Goal: Information Seeking & Learning: Learn about a topic

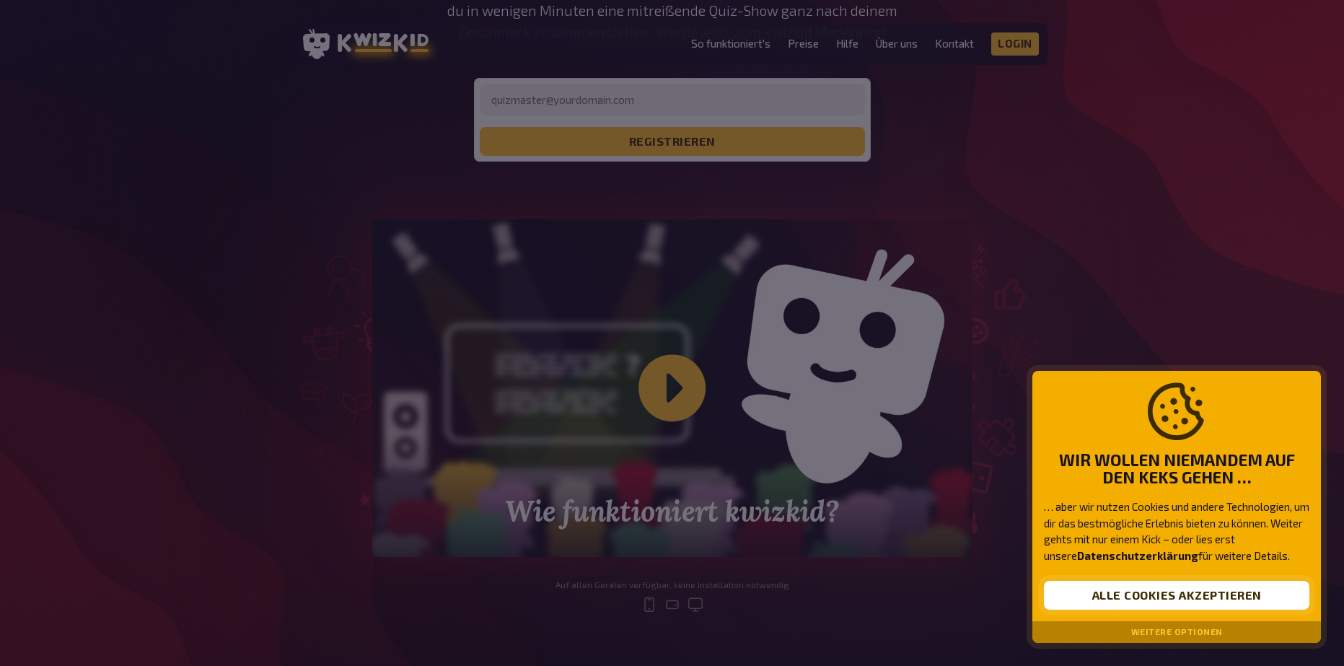
click at [1153, 593] on button "Alle Cookies akzeptieren" at bounding box center [1176, 595] width 265 height 29
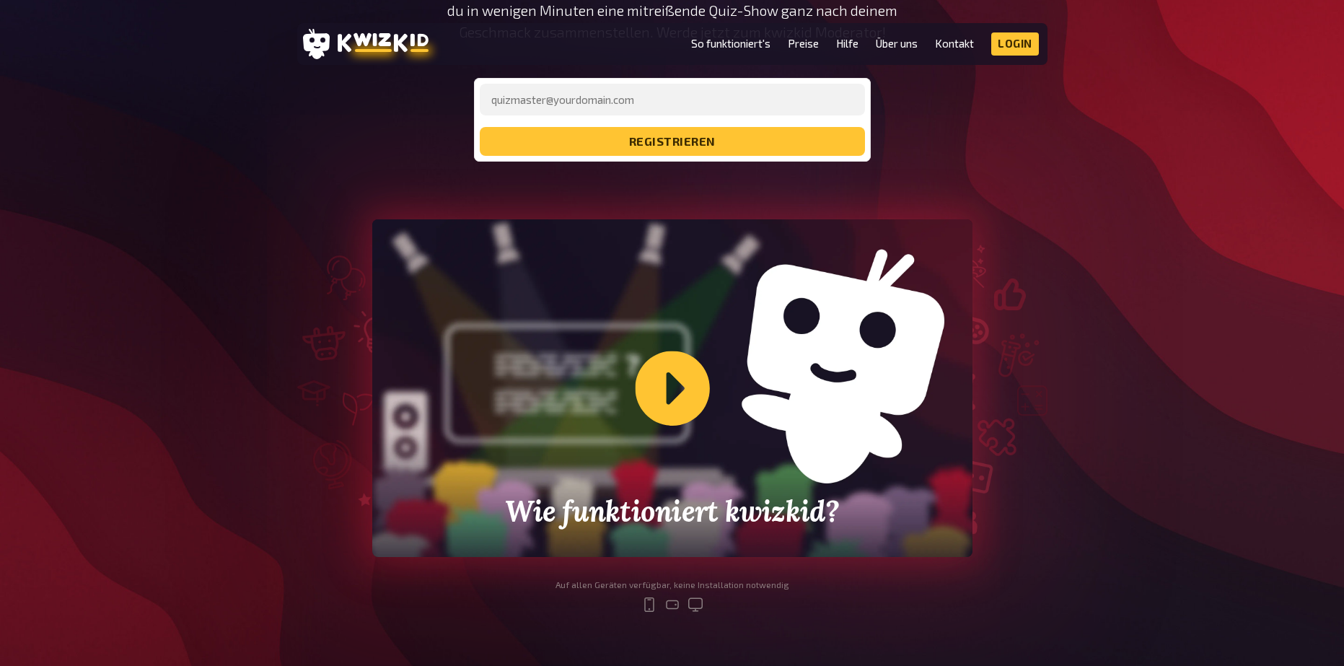
click at [666, 386] on div "Wie funktioniert kwizkid?" at bounding box center [672, 388] width 600 height 338
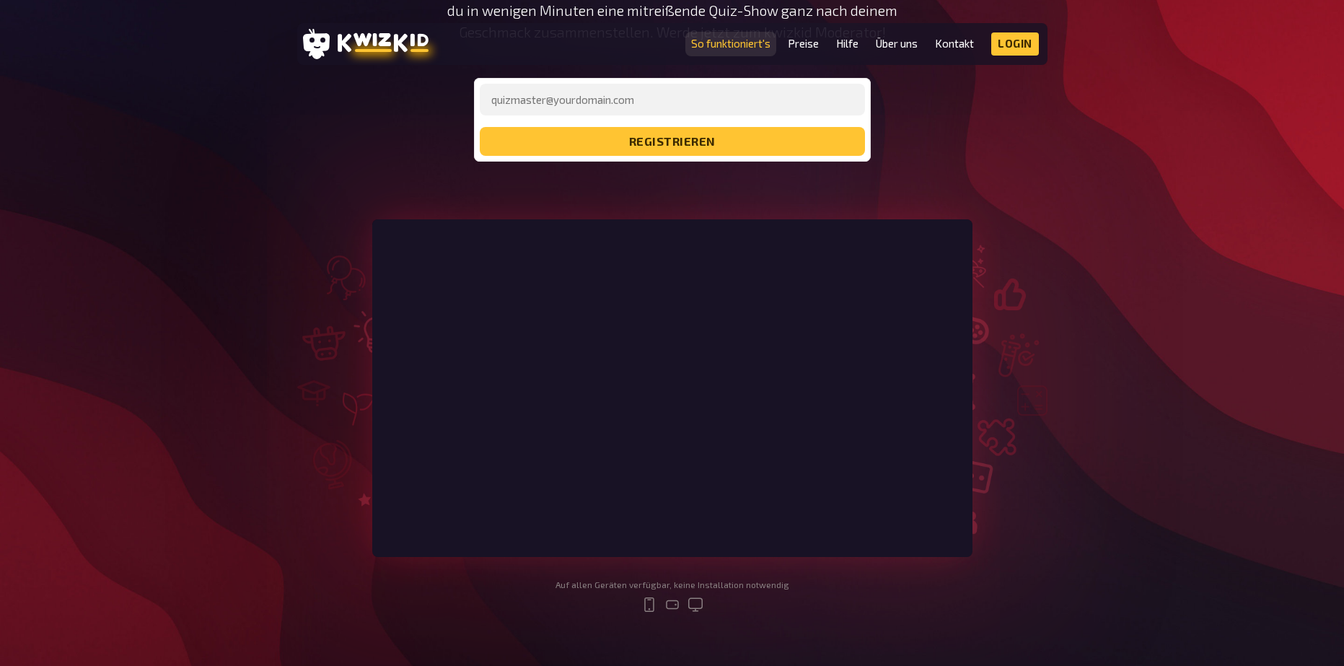
click at [750, 43] on link "So funktioniert's" at bounding box center [730, 44] width 79 height 12
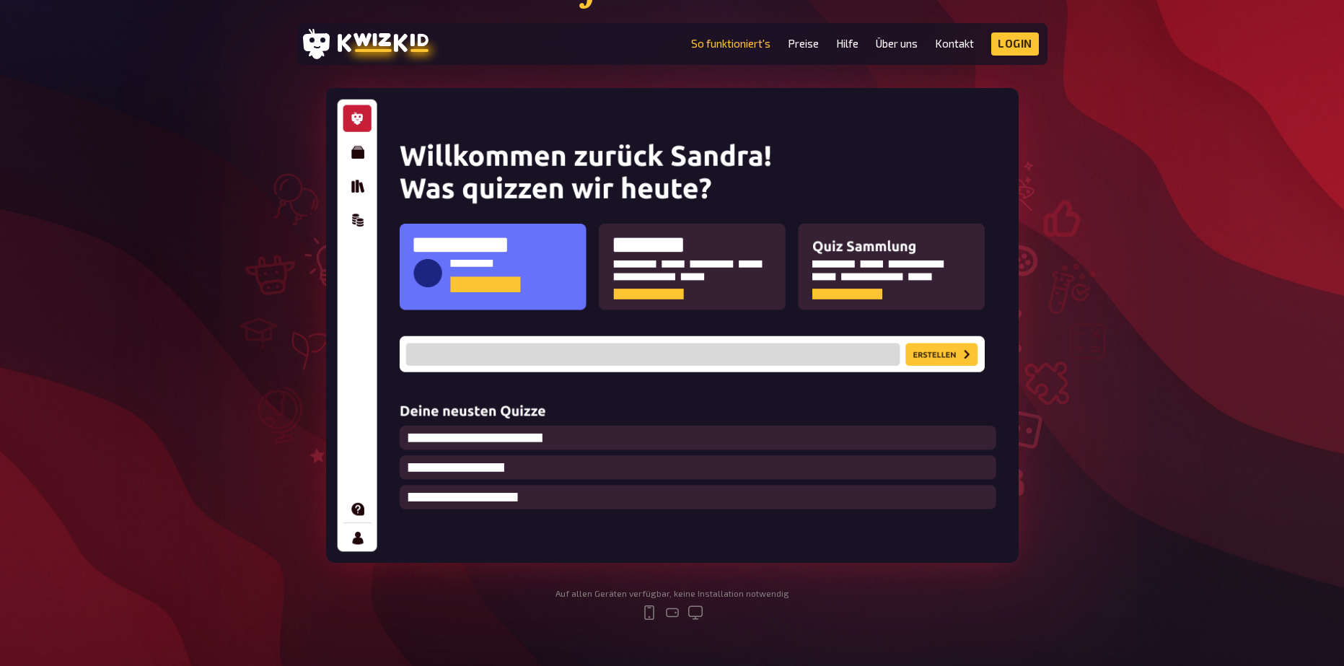
scroll to position [144, 0]
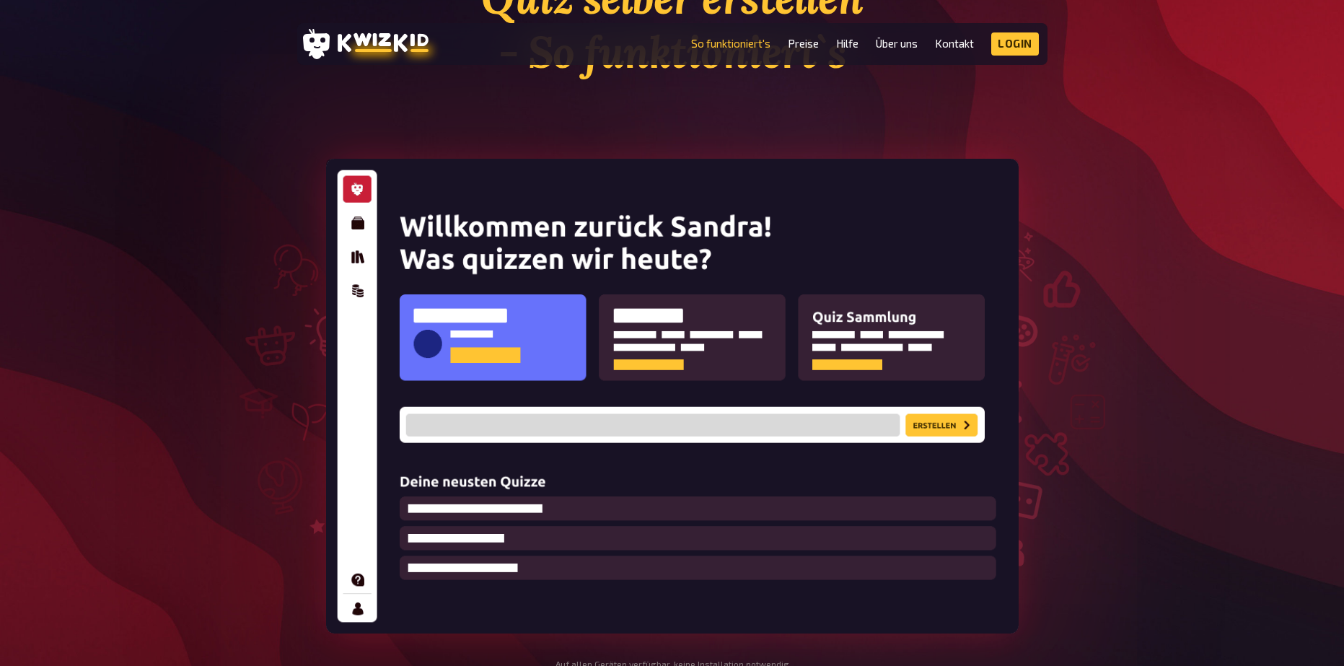
click at [357, 219] on img at bounding box center [672, 396] width 693 height 475
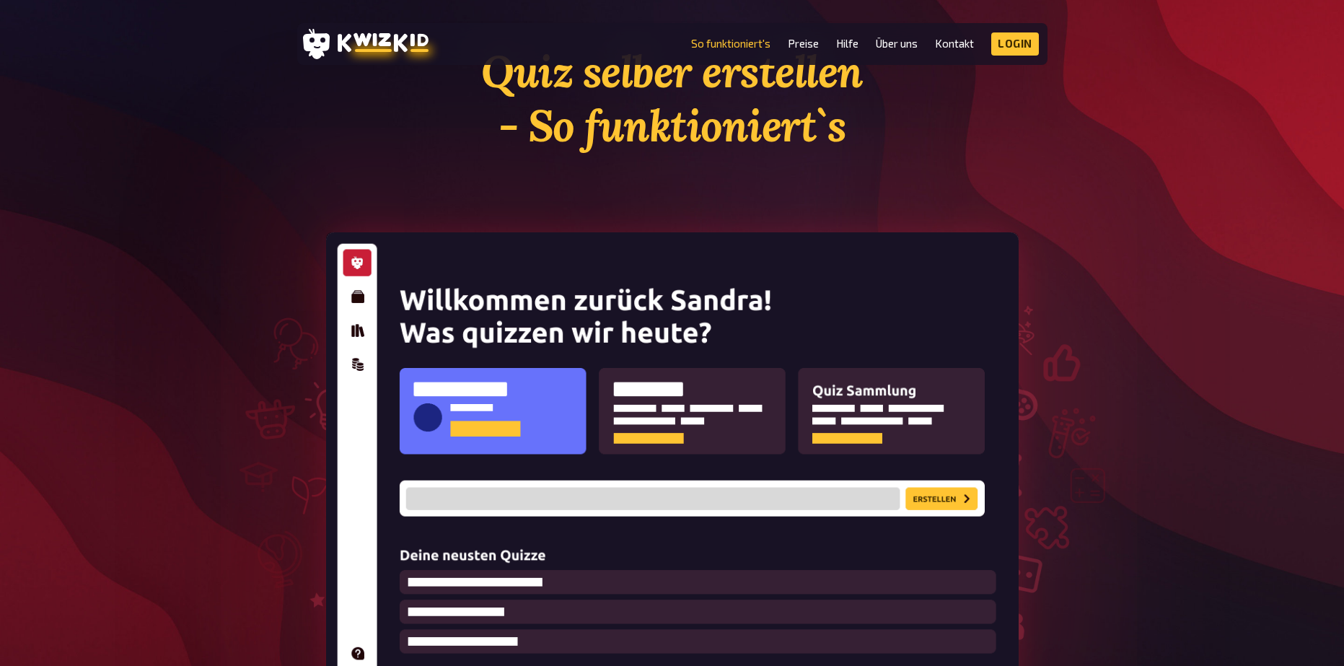
scroll to position [0, 0]
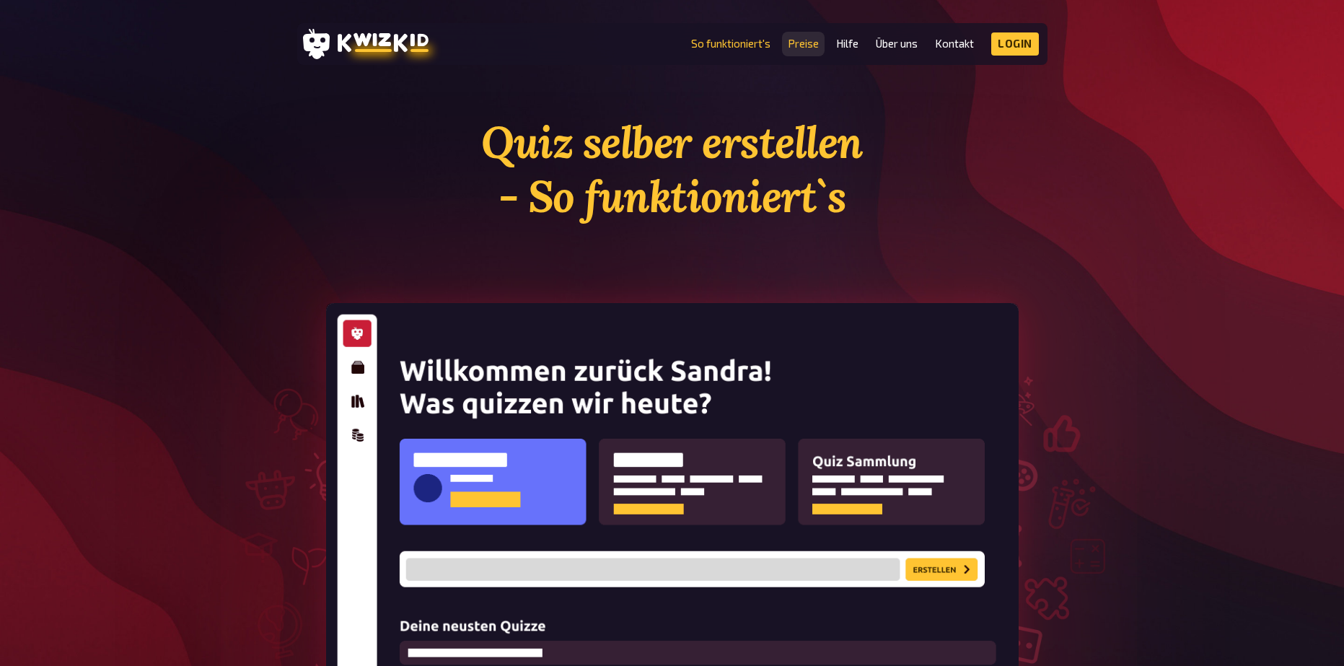
click at [812, 45] on link "Preise" at bounding box center [803, 44] width 31 height 12
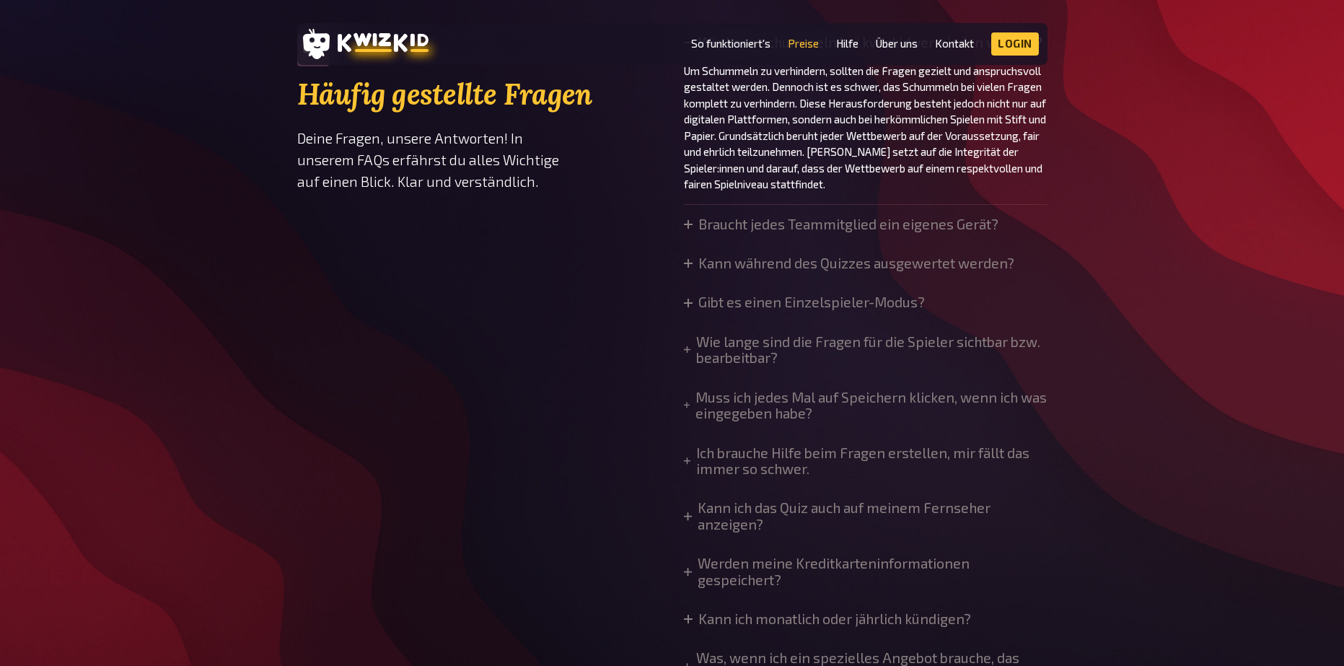
scroll to position [1082, 0]
click at [694, 228] on summary "Braucht jedes Teammitglied ein eigenes Gerät?" at bounding box center [841, 226] width 315 height 16
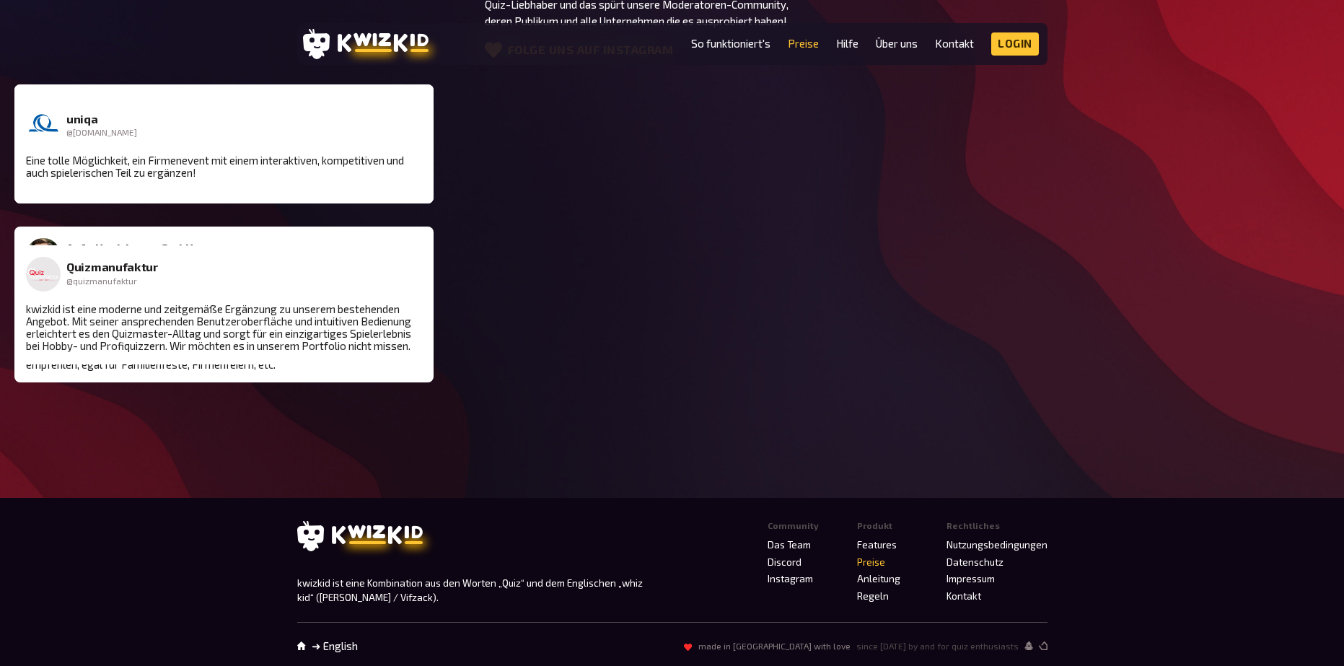
scroll to position [2125, 0]
